Goal: Information Seeking & Learning: Learn about a topic

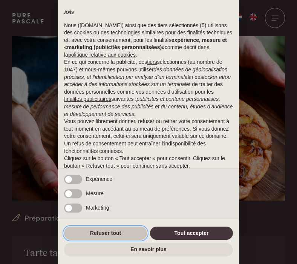
click at [121, 231] on button "Refuser tout" at bounding box center [105, 233] width 83 height 14
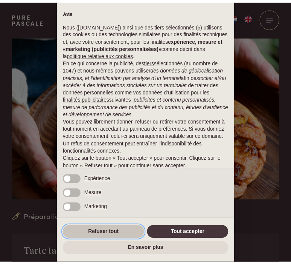
scroll to position [20, 0]
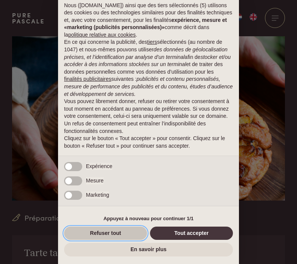
click at [95, 239] on button "Refuser tout" at bounding box center [105, 233] width 83 height 14
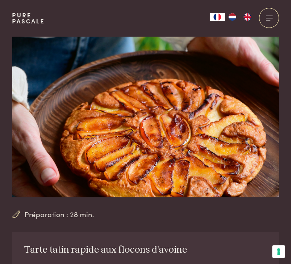
click at [217, 16] on img "FR" at bounding box center [217, 17] width 9 height 8
click at [232, 18] on img "NL" at bounding box center [232, 17] width 9 height 8
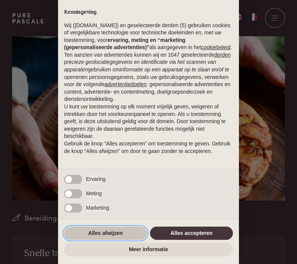
click at [103, 232] on button "Alles afwijzen" at bounding box center [105, 233] width 83 height 14
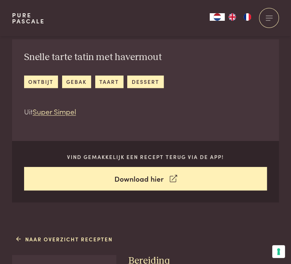
scroll to position [192, 0]
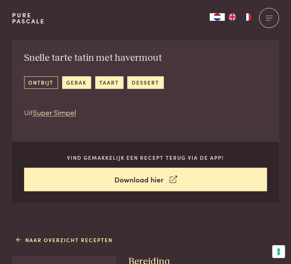
click at [41, 83] on link "ontbijt" at bounding box center [41, 82] width 34 height 12
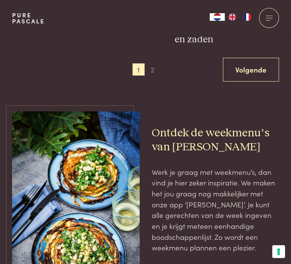
scroll to position [1237, 0]
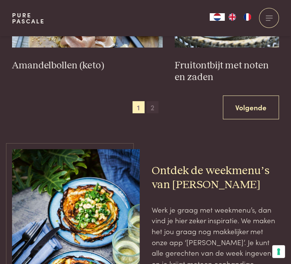
click at [151, 108] on span "2" at bounding box center [153, 107] width 12 height 12
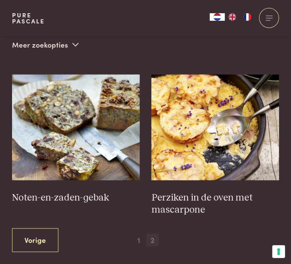
scroll to position [302, 0]
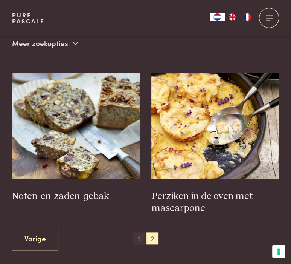
click at [139, 239] on span "1" at bounding box center [139, 238] width 12 height 12
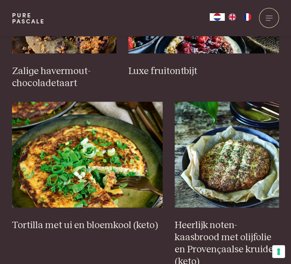
scroll to position [573, 0]
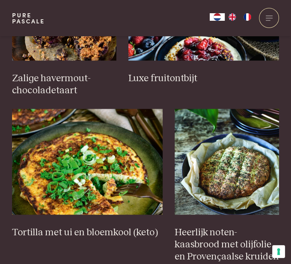
scroll to position [273, 0]
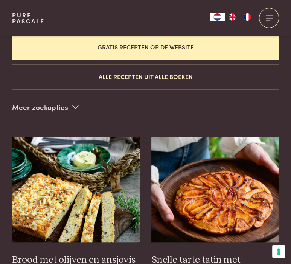
scroll to position [249, 0]
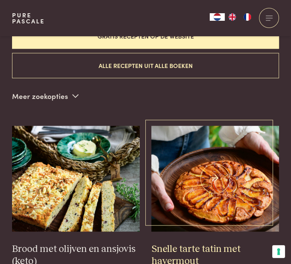
click at [225, 201] on img at bounding box center [216, 179] width 128 height 106
